Goal: Find specific page/section: Find specific page/section

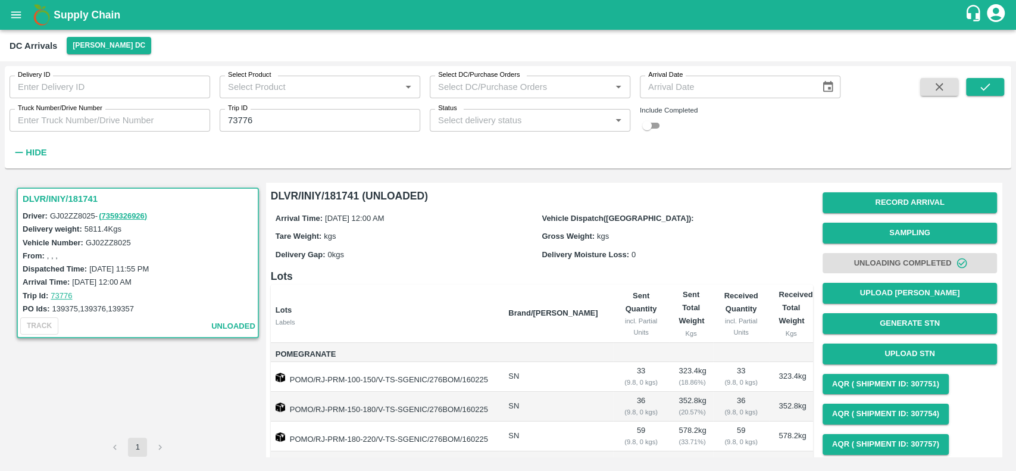
scroll to position [779, 0]
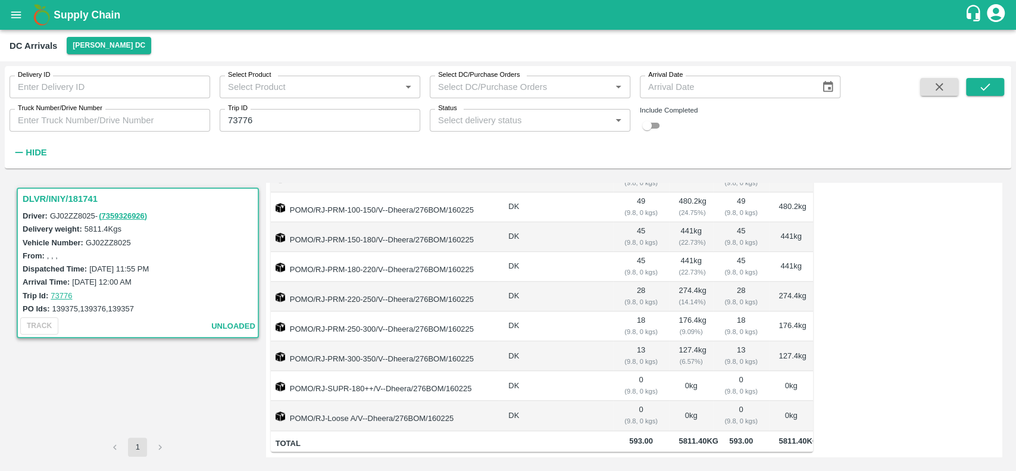
click at [155, 406] on div "DLVR/INIY/181741 Driver: GJ02ZZ8025 - ( 7359326926 ) Delivery weight: 5811.4 Kg…" at bounding box center [137, 310] width 247 height 255
click at [270, 120] on input "73776" at bounding box center [320, 120] width 200 height 23
type input "7"
click at [10, 15] on icon "open drawer" at bounding box center [16, 14] width 13 height 13
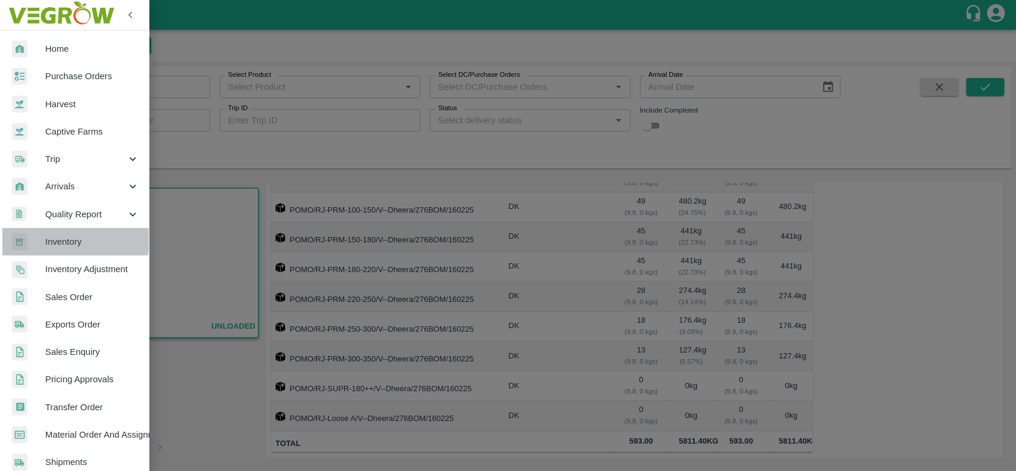
click at [51, 236] on span "Inventory" at bounding box center [92, 241] width 94 height 13
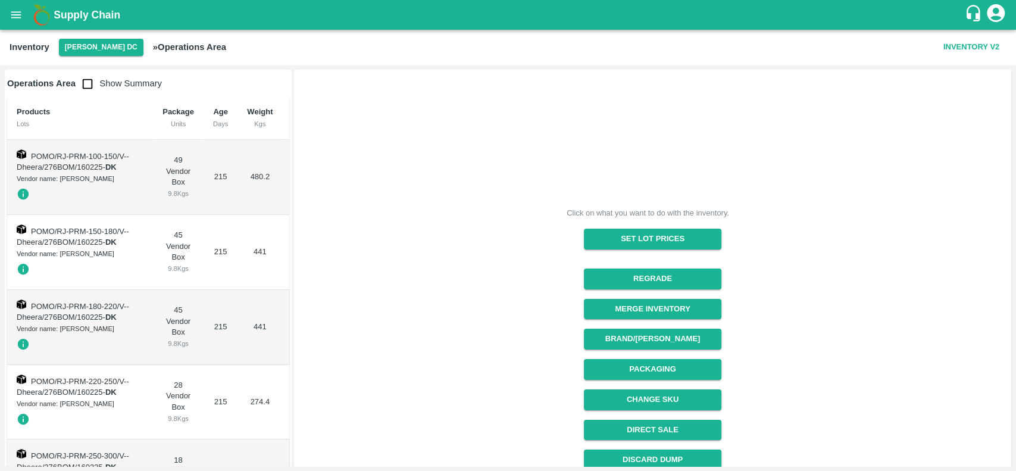
scroll to position [130, 0]
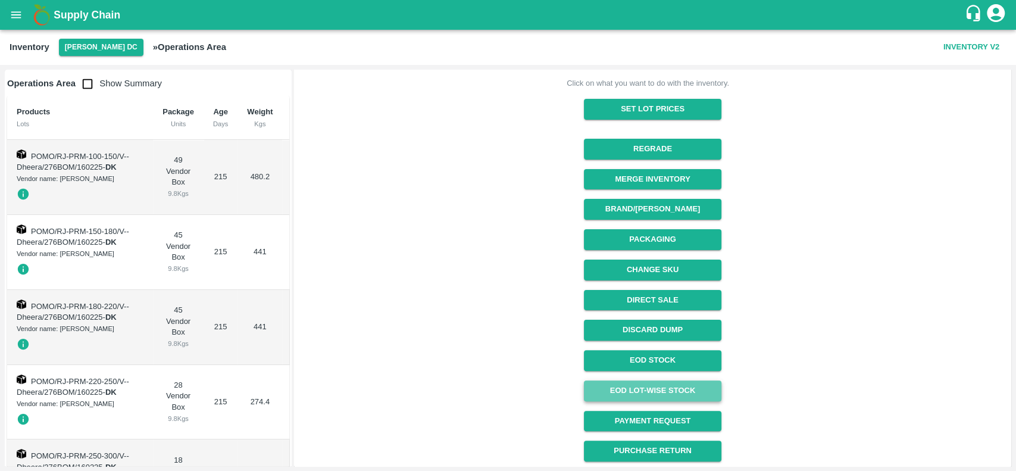
click at [614, 389] on link "EOD Lot-wise Stock" at bounding box center [652, 390] width 137 height 21
